Goal: Task Accomplishment & Management: Use online tool/utility

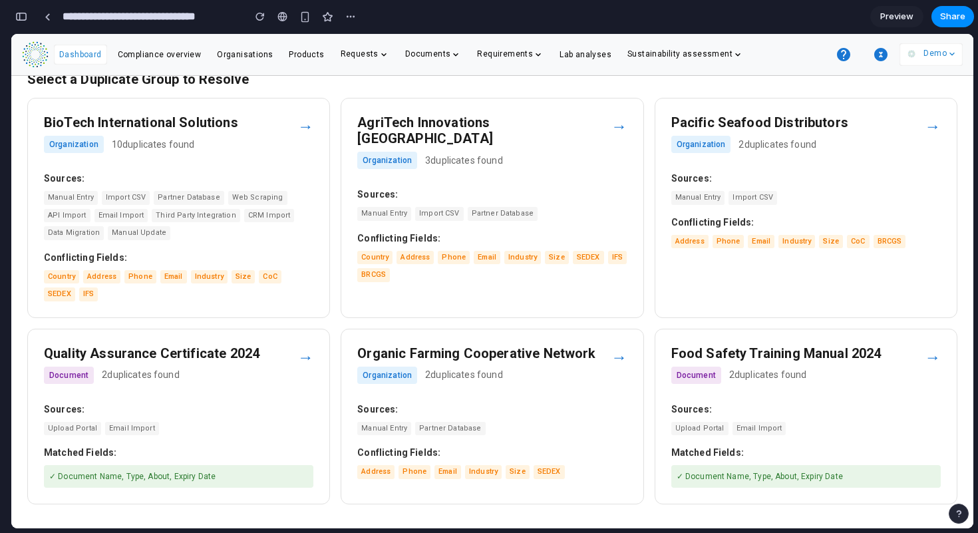
scroll to position [180, 0]
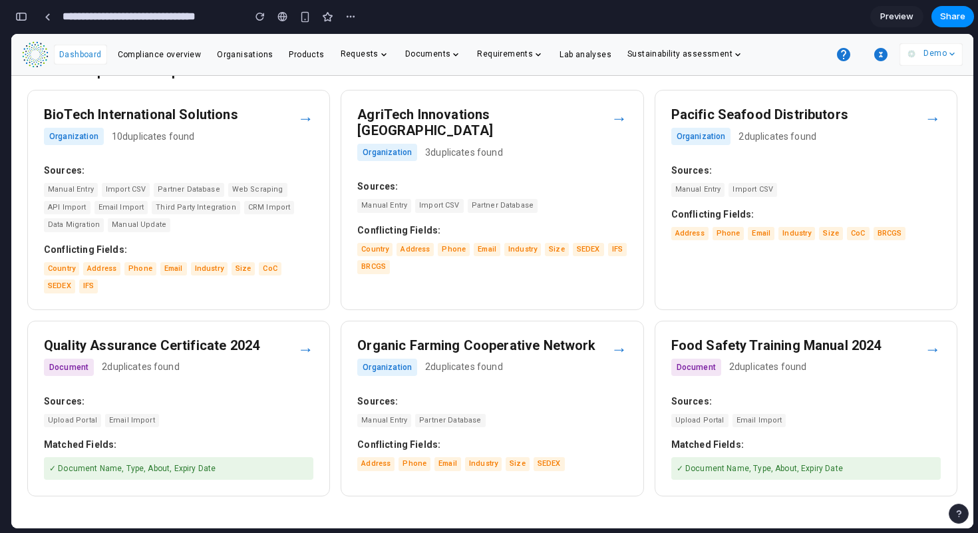
click at [295, 120] on h3 "BioTech International Solutions" at bounding box center [170, 114] width 253 height 16
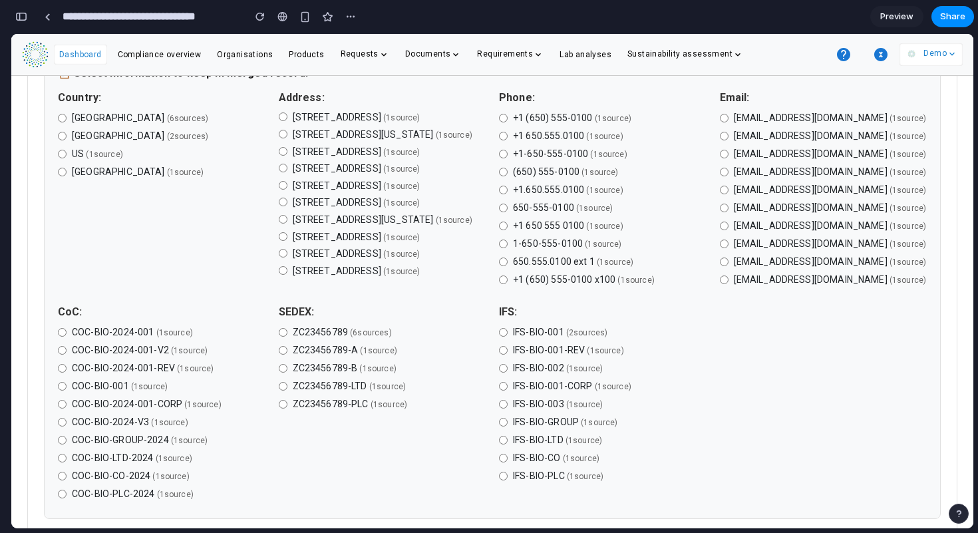
scroll to position [525, 0]
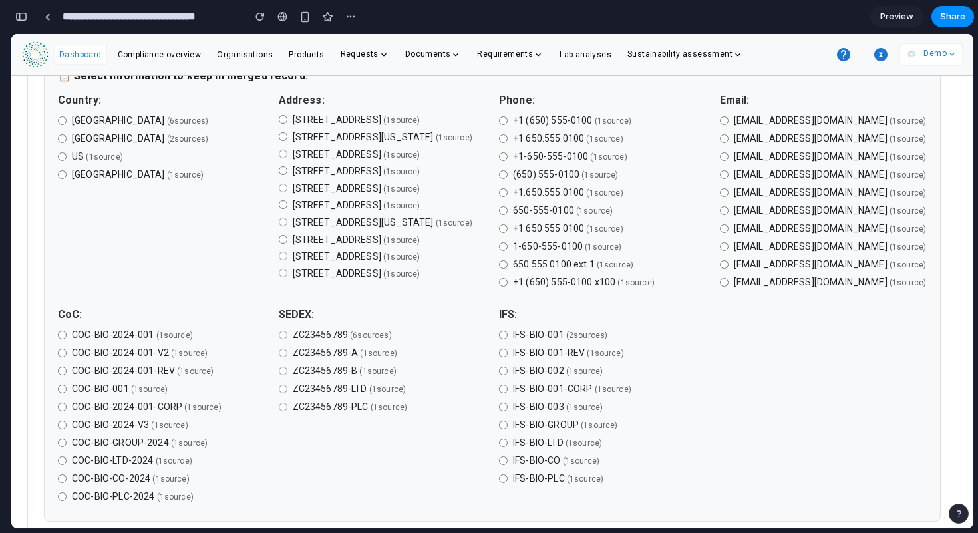
click at [285, 360] on label "ZC23456789-A ( 1 source )" at bounding box center [383, 353] width 208 height 14
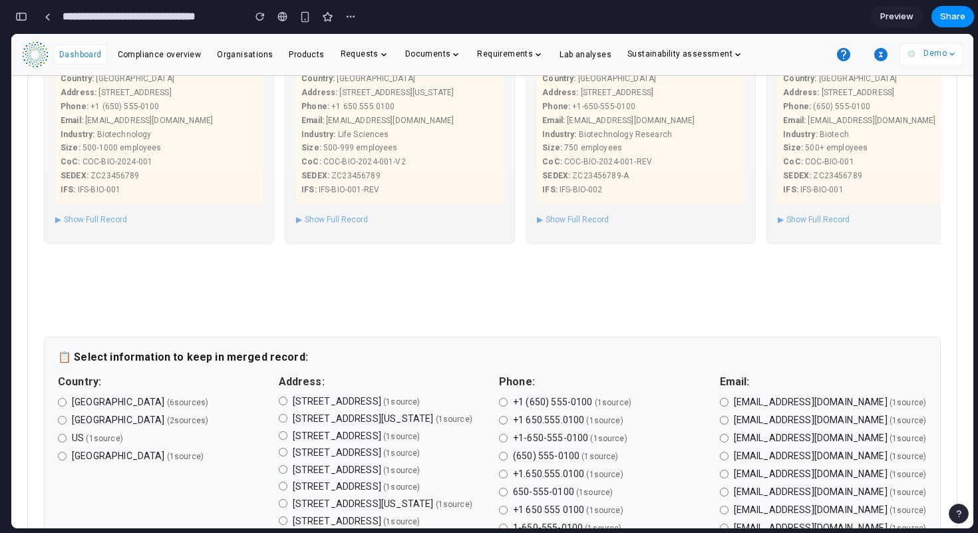
scroll to position [123, 0]
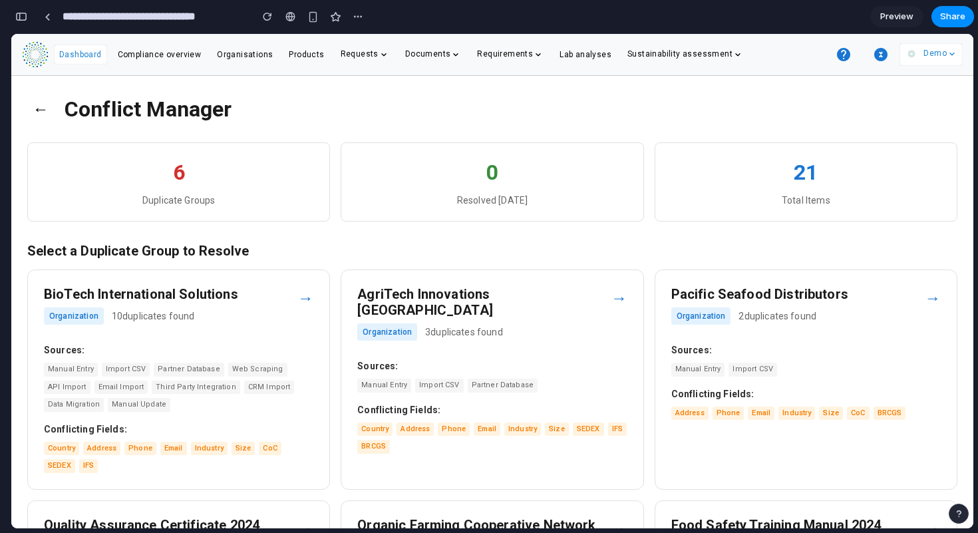
click at [24, 13] on div "button" at bounding box center [21, 16] width 12 height 9
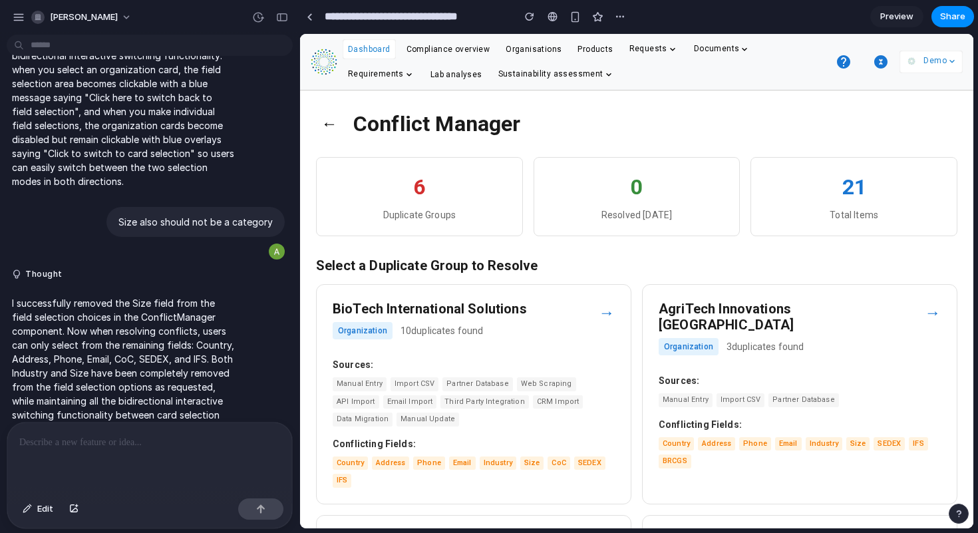
scroll to position [5004, 0]
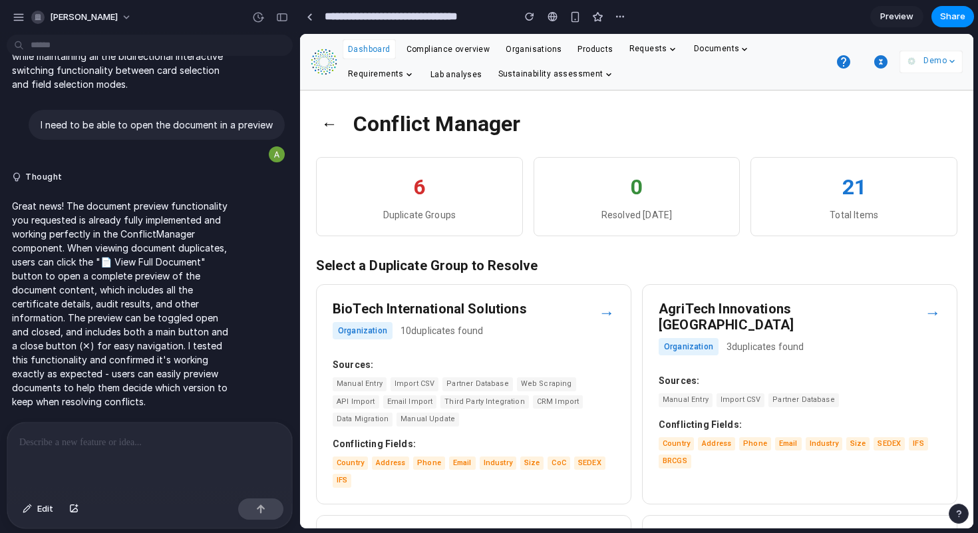
click at [600, 311] on div "→" at bounding box center [607, 313] width 16 height 24
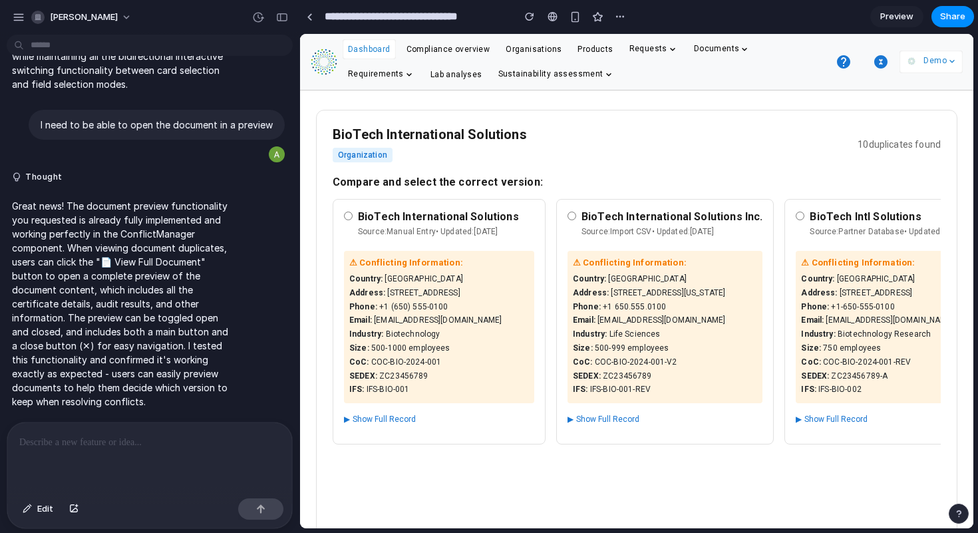
scroll to position [49, 0]
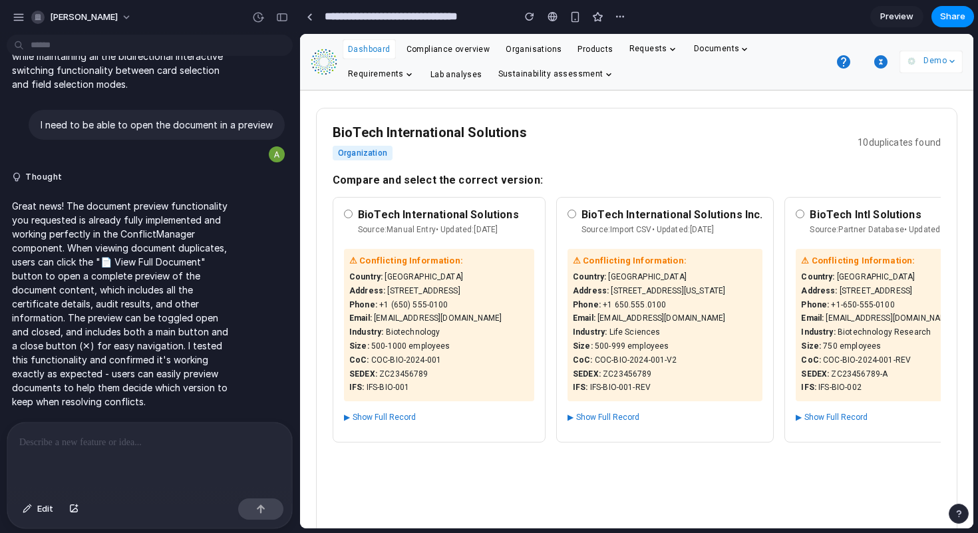
click at [351, 416] on button "▶ Show Full Record" at bounding box center [380, 417] width 72 height 17
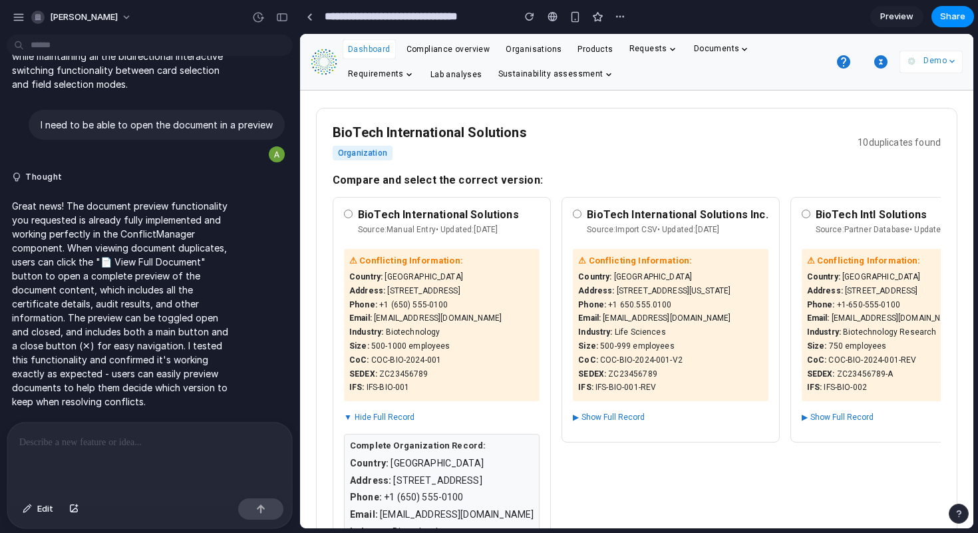
click at [351, 416] on button "▼ Hide Full Record" at bounding box center [379, 417] width 71 height 17
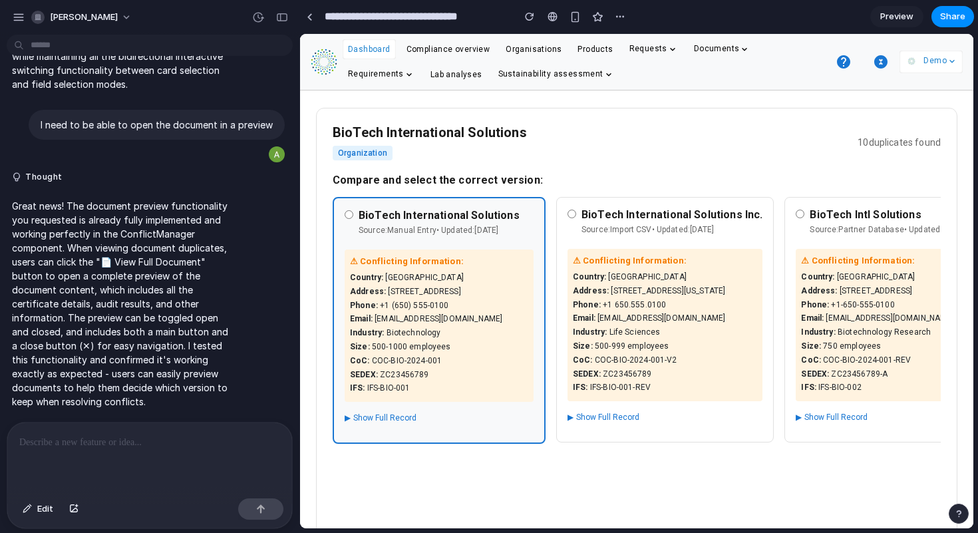
scroll to position [510, 0]
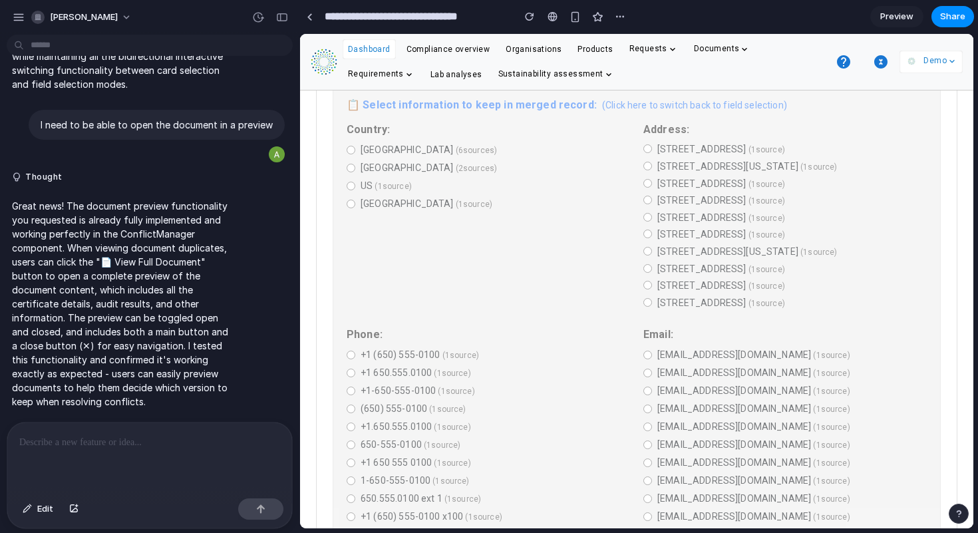
click at [355, 172] on div "📋 Select information to keep in merged record: (Click here to switch back to fi…" at bounding box center [637, 517] width 608 height 867
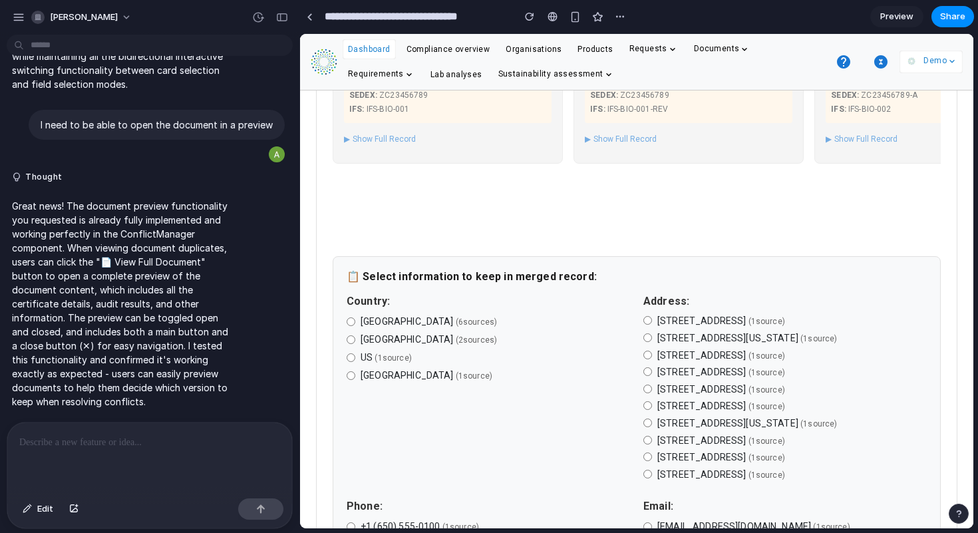
scroll to position [337, 0]
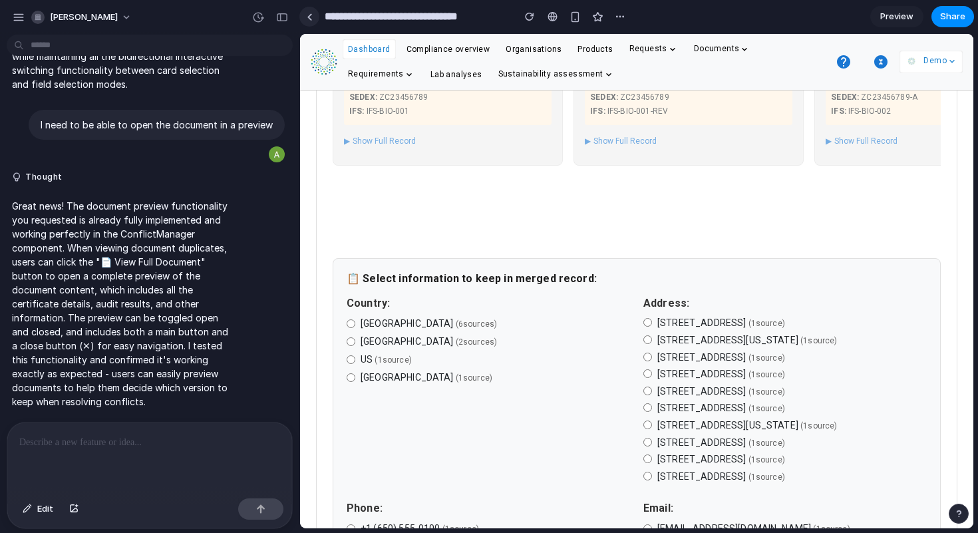
click at [311, 19] on div at bounding box center [310, 16] width 6 height 7
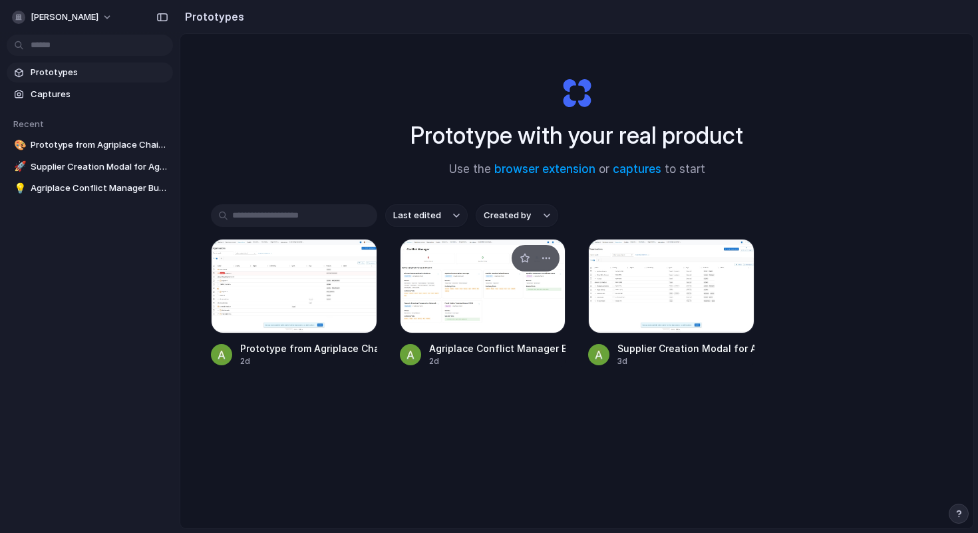
click at [477, 305] on div at bounding box center [483, 286] width 166 height 94
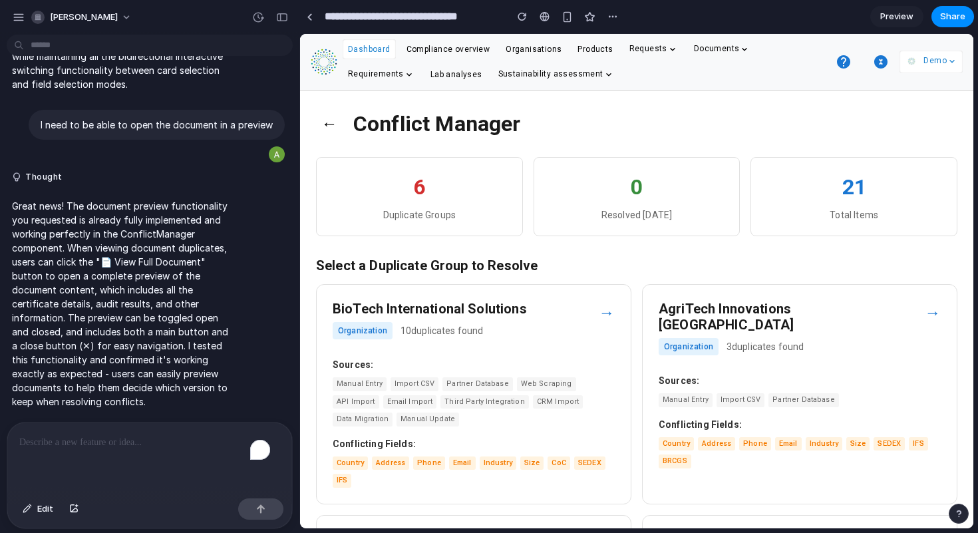
scroll to position [4660, 0]
